Goal: Task Accomplishment & Management: Manage account settings

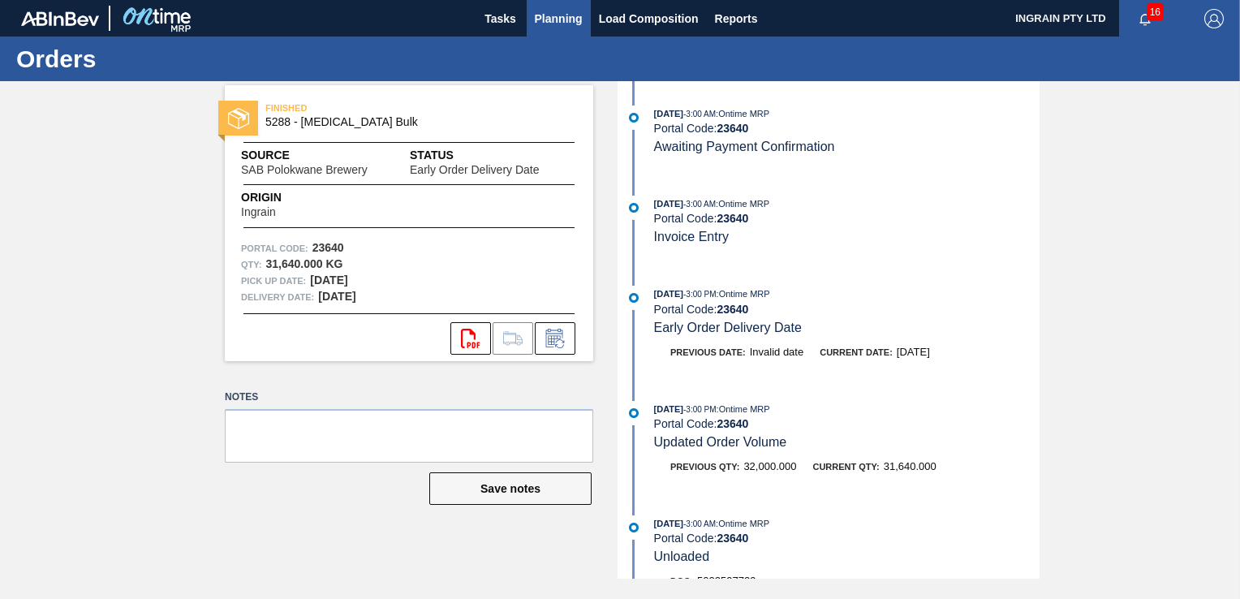
click at [559, 20] on span "Planning" at bounding box center [559, 18] width 48 height 19
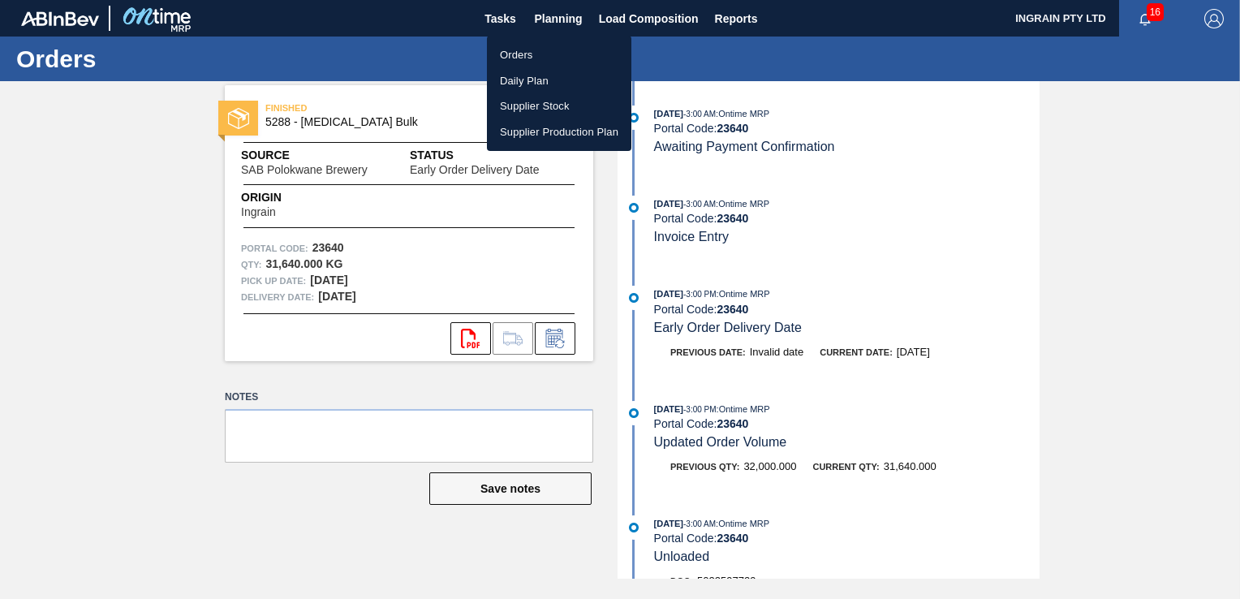
click at [535, 56] on li "Orders" at bounding box center [559, 55] width 144 height 26
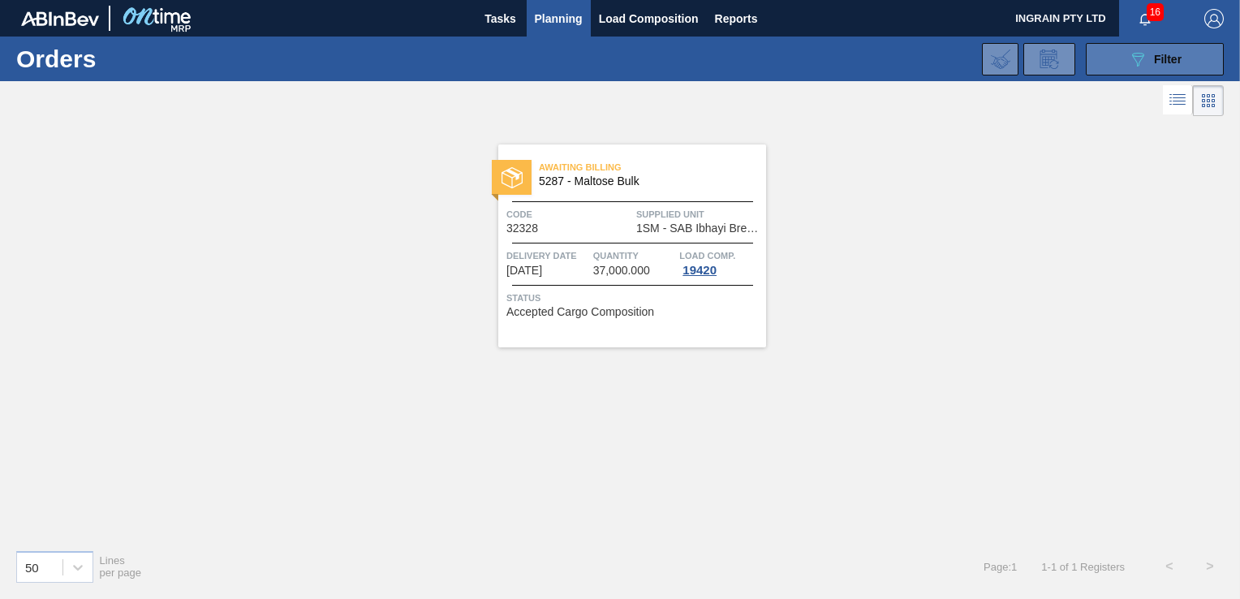
click at [1192, 57] on button "089F7B8B-B2A5-4AFE-B5C0-19BA573D28AC Filter" at bounding box center [1155, 59] width 138 height 32
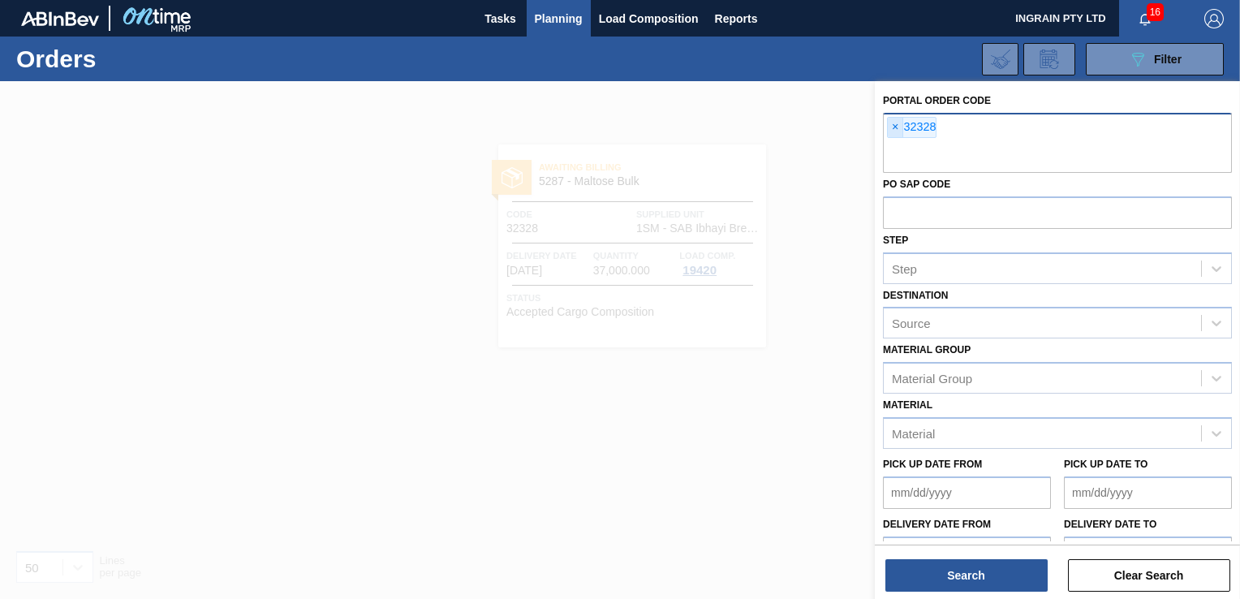
click at [890, 125] on span "×" at bounding box center [895, 127] width 15 height 19
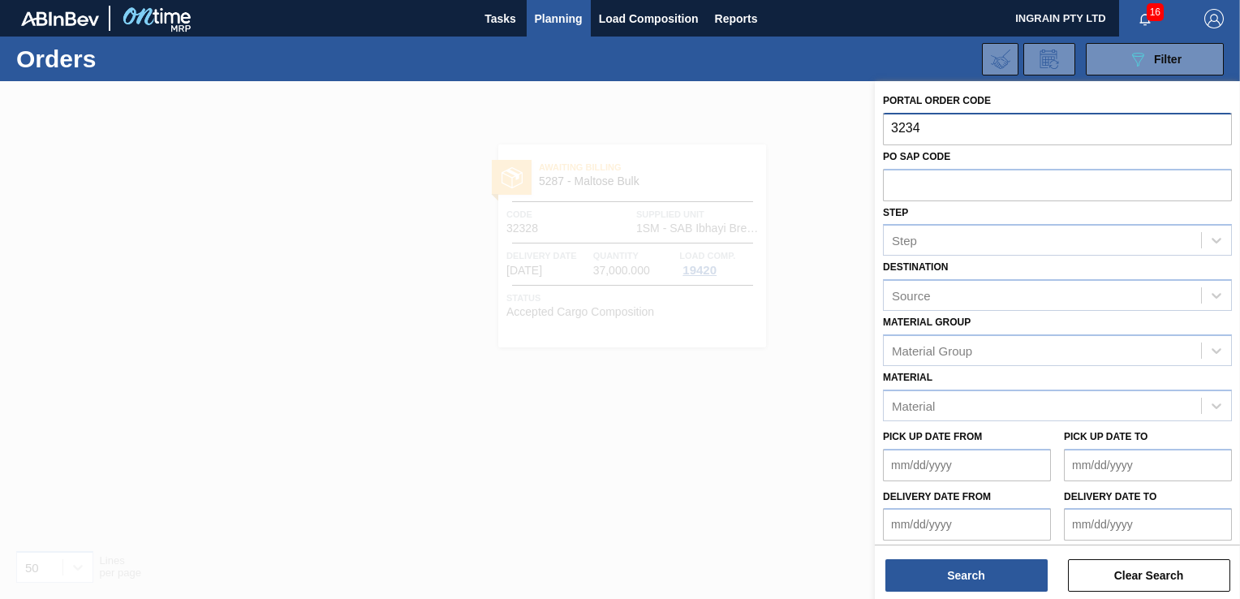
type input "32341"
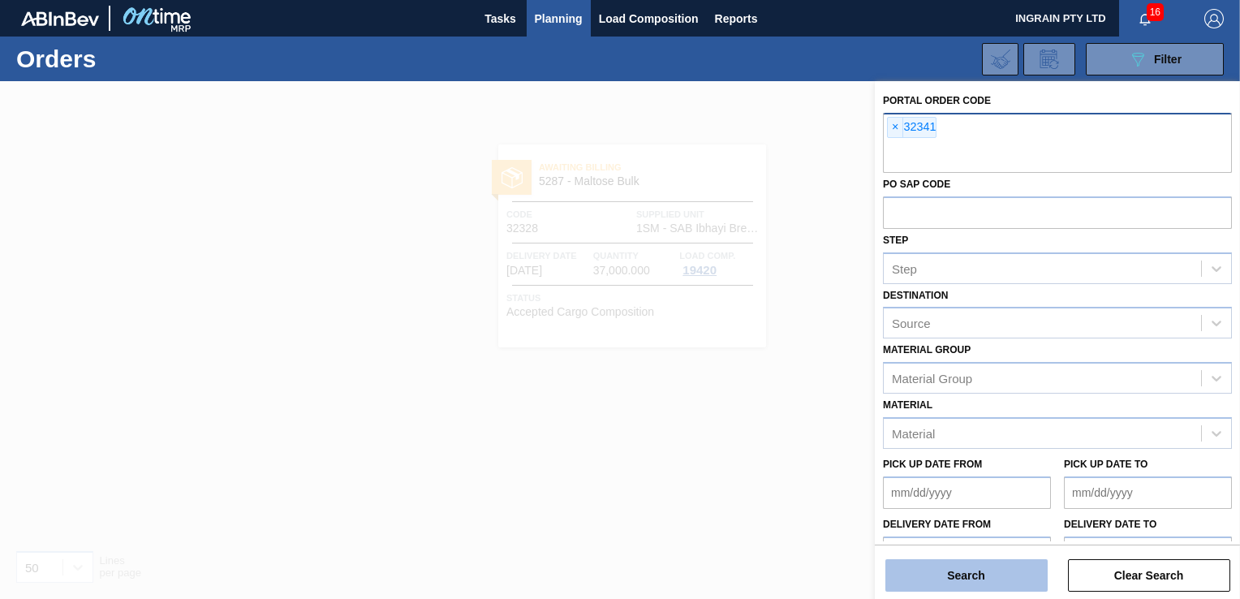
click at [971, 570] on button "Search" at bounding box center [967, 575] width 162 height 32
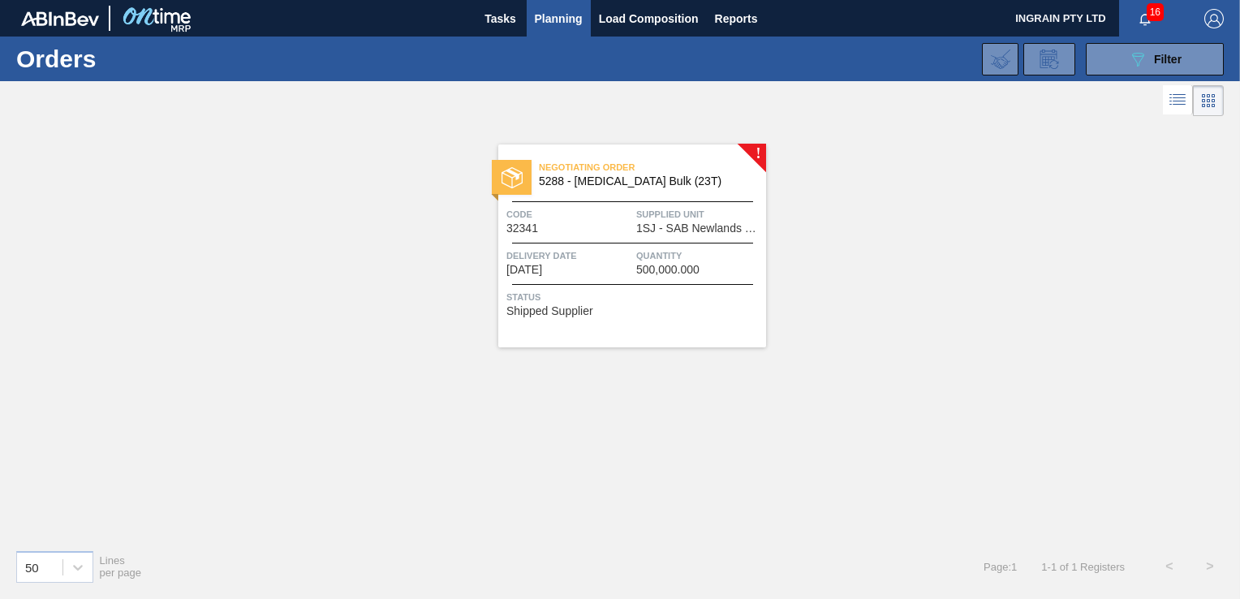
click at [659, 237] on div "Negotiating Order 5288 - [MEDICAL_DATA] Bulk (23T) Code 32341 Supplied Unit 1SJ…" at bounding box center [632, 245] width 268 height 203
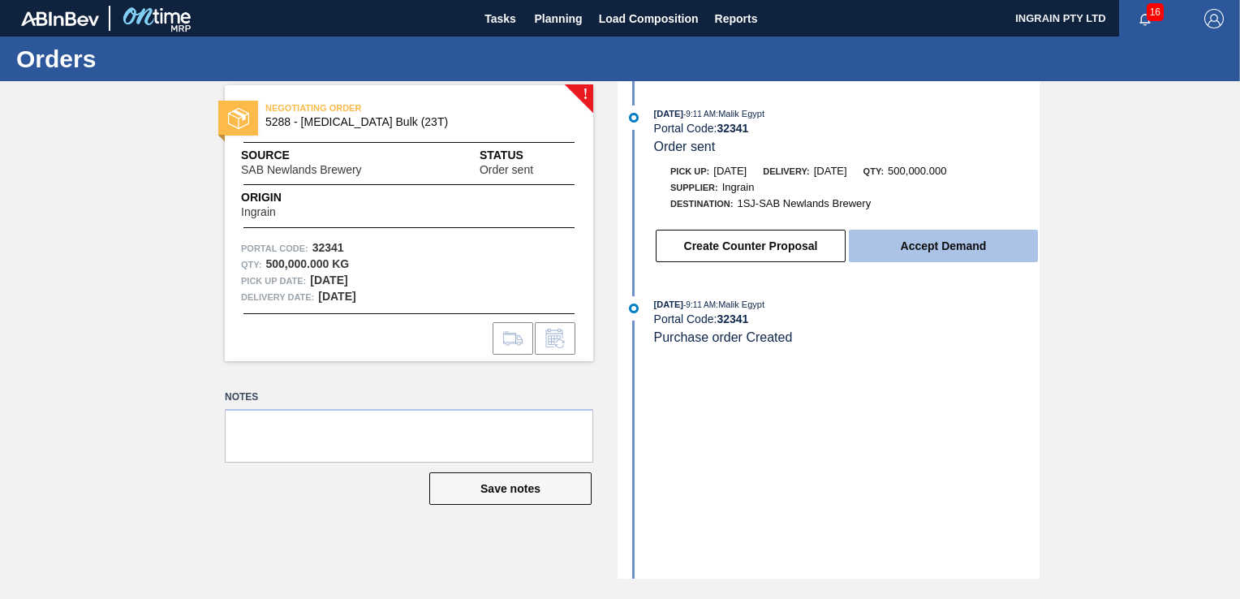
click at [944, 245] on button "Accept Demand" at bounding box center [943, 246] width 189 height 32
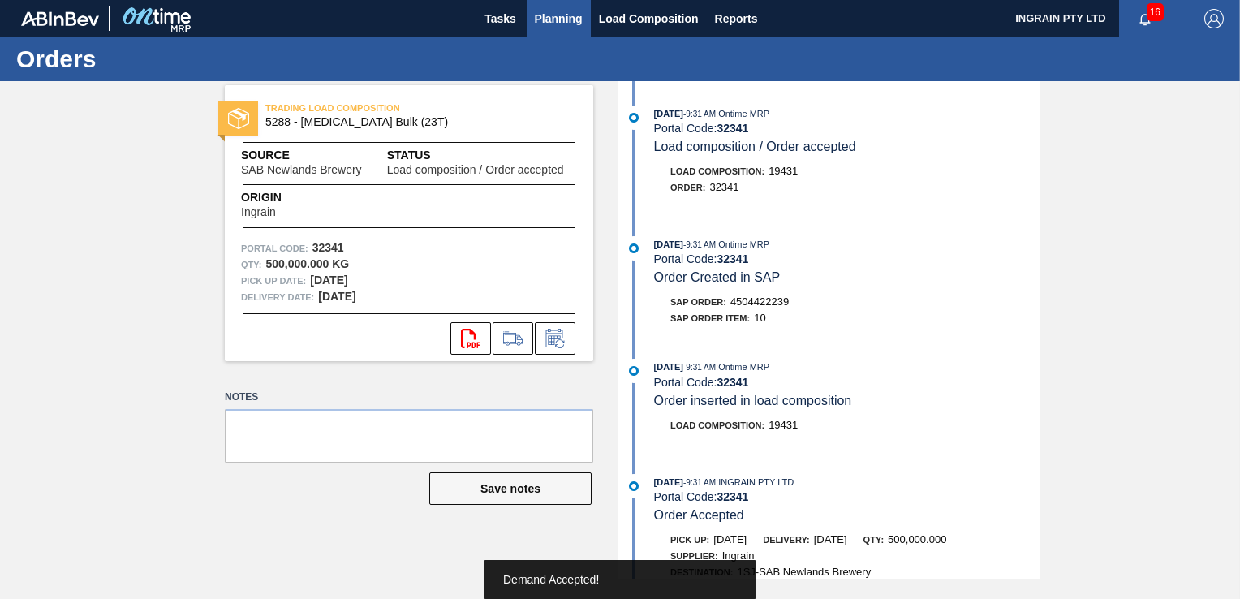
click at [553, 15] on span "Planning" at bounding box center [559, 18] width 48 height 19
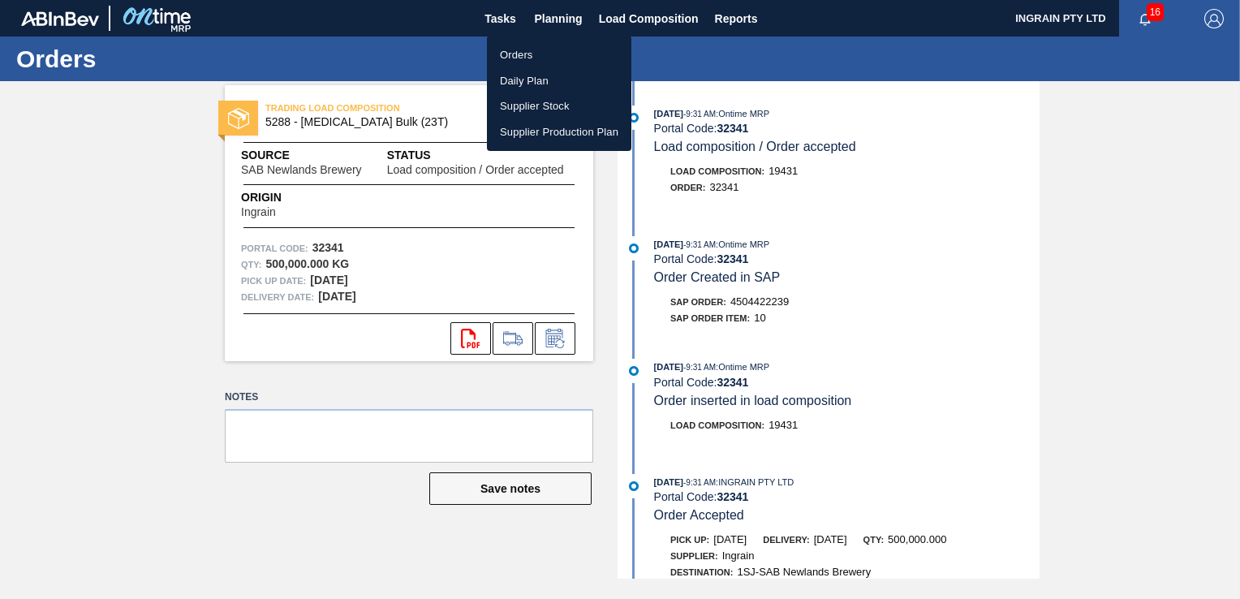
click at [522, 50] on li "Orders" at bounding box center [559, 55] width 144 height 26
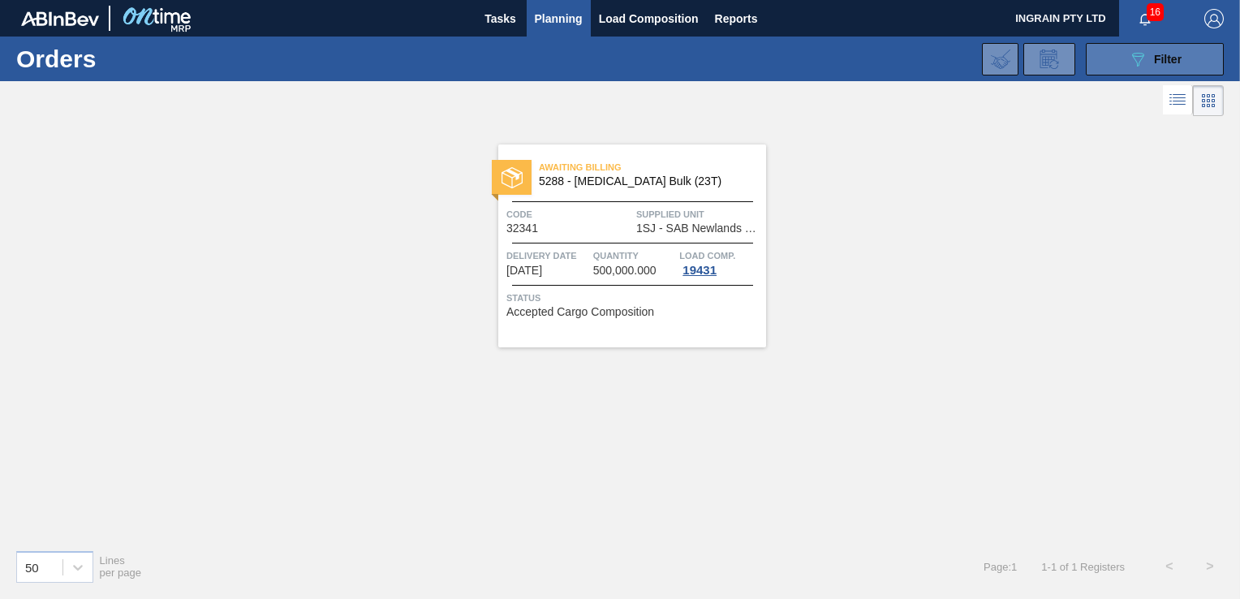
click at [1119, 54] on button "089F7B8B-B2A5-4AFE-B5C0-19BA573D28AC Filter" at bounding box center [1155, 59] width 138 height 32
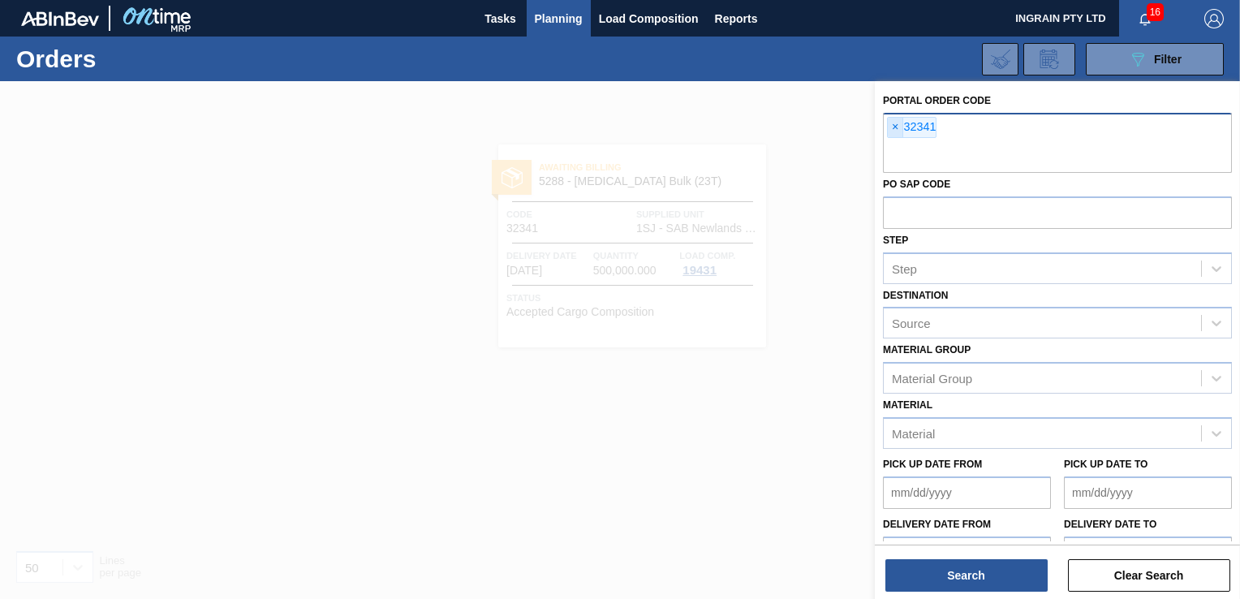
click at [891, 125] on span "×" at bounding box center [895, 127] width 15 height 19
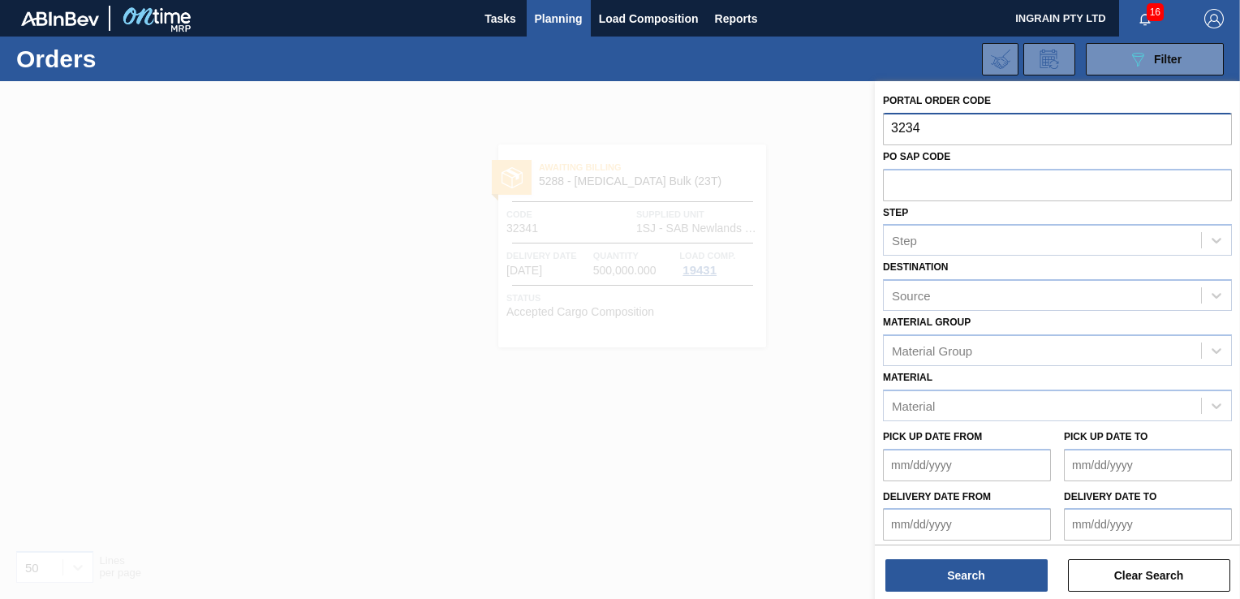
type input "32342"
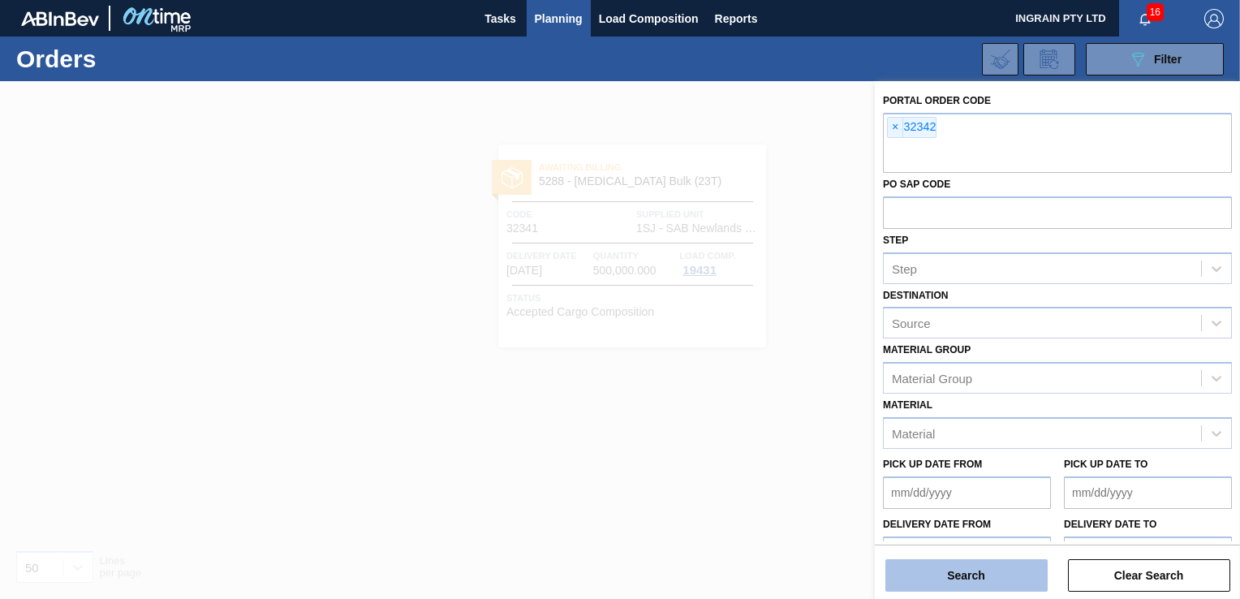
click at [913, 567] on button "Search" at bounding box center [967, 575] width 162 height 32
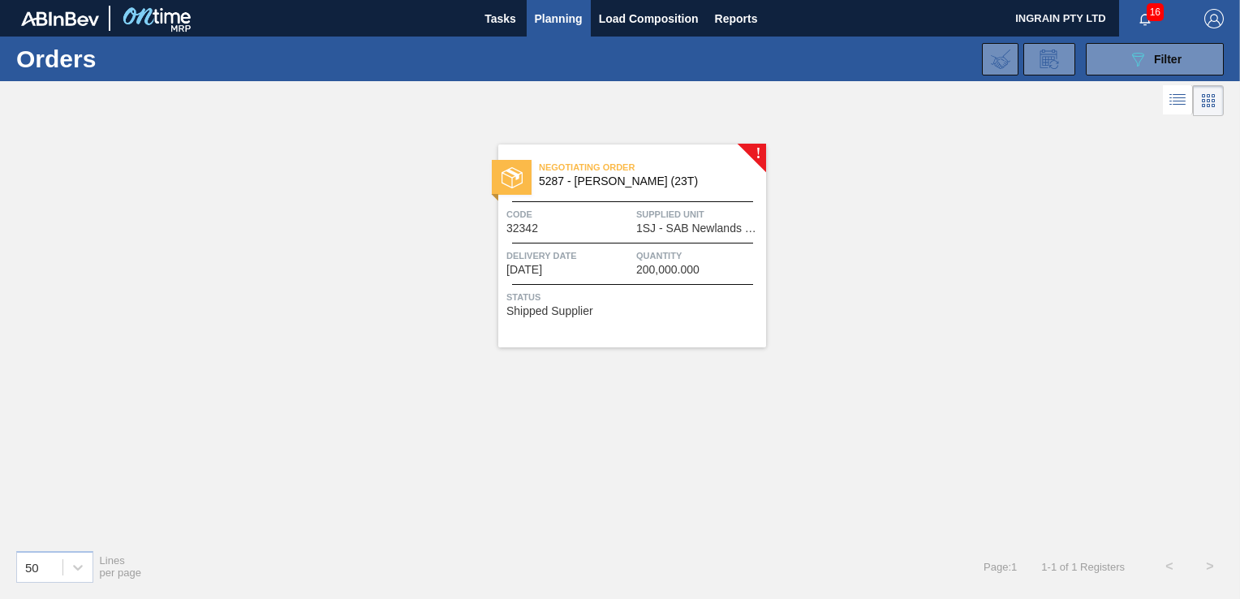
click at [691, 190] on div "Negotiating Order 5287 - Maltose Bulk (23T)" at bounding box center [632, 175] width 268 height 37
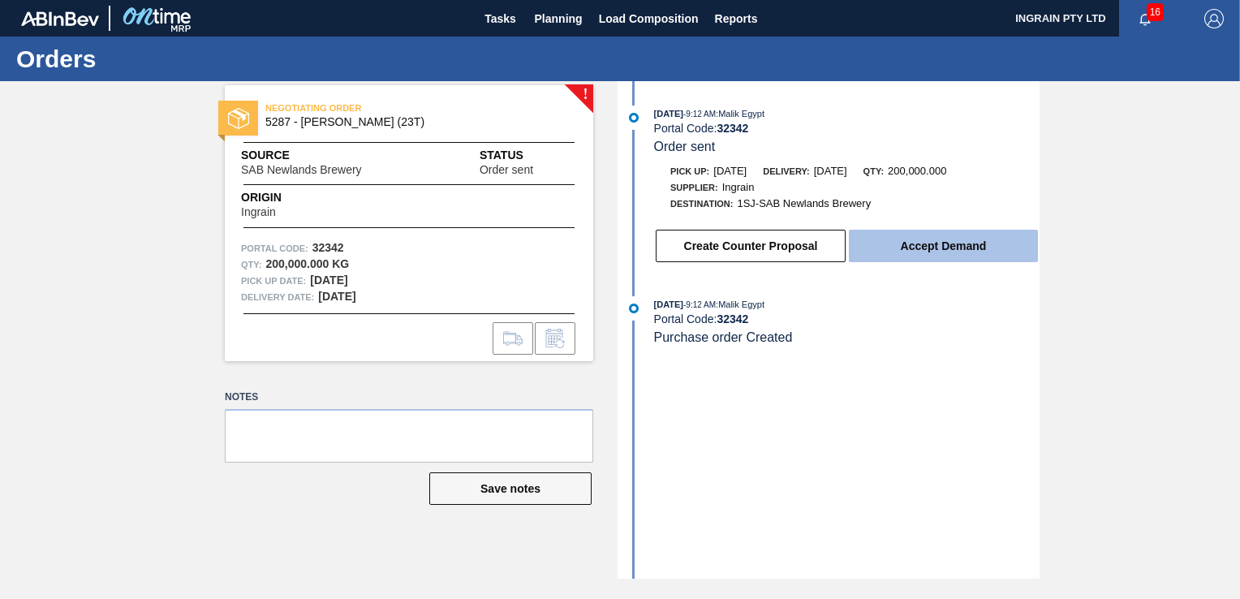
click at [955, 250] on button "Accept Demand" at bounding box center [943, 246] width 189 height 32
